Goal: Check status: Check status

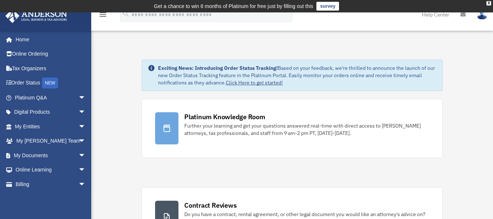
scroll to position [13, 0]
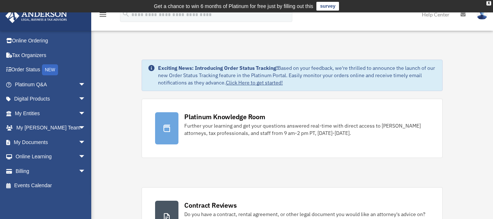
click at [19, 68] on link "Order Status NEW" at bounding box center [51, 69] width 92 height 15
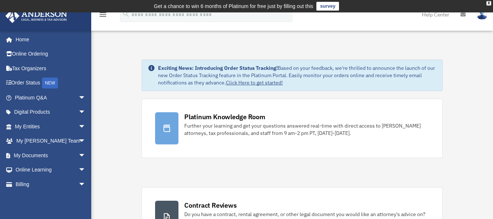
click at [79, 157] on span "arrow_drop_down" at bounding box center [86, 155] width 15 height 15
click at [32, 170] on link "Box" at bounding box center [53, 169] width 87 height 15
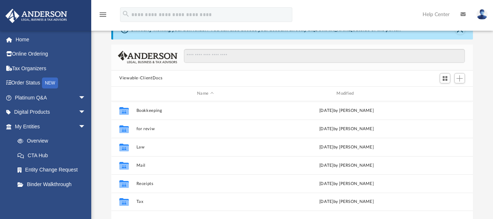
scroll to position [68, 0]
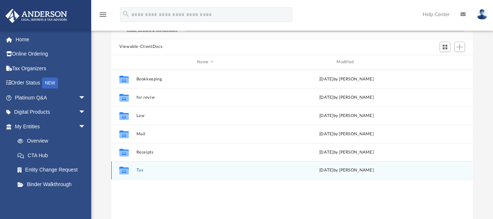
click at [139, 166] on div "Collaborated Folder Tax [DATE] by [PERSON_NAME]" at bounding box center [292, 170] width 362 height 18
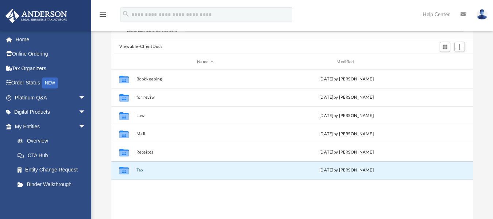
click at [139, 169] on button "Tax" at bounding box center [206, 170] width 138 height 5
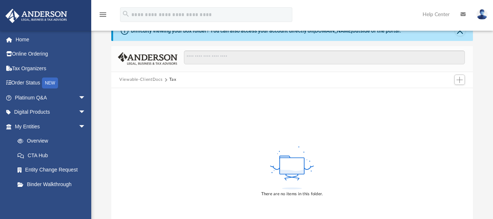
scroll to position [0, 0]
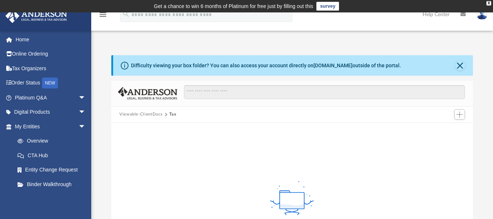
click at [150, 115] on button "Viewable-ClientDocs" at bounding box center [140, 114] width 43 height 7
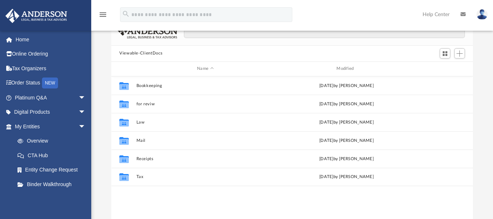
scroll to position [66, 0]
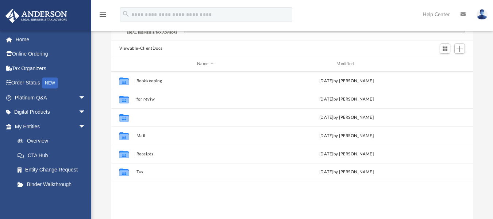
click at [138, 116] on button "Law" at bounding box center [206, 117] width 138 height 5
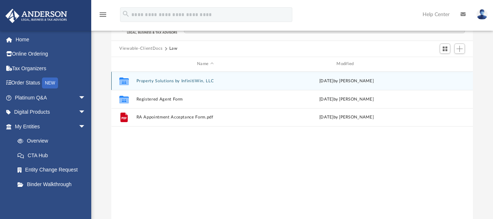
scroll to position [0, 0]
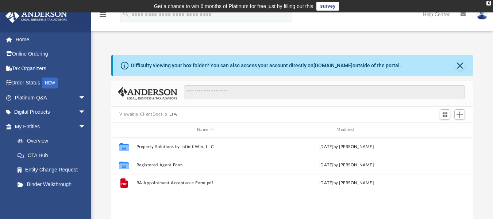
click at [25, 83] on link "Order Status NEW" at bounding box center [51, 83] width 92 height 15
